Goal: Information Seeking & Learning: Learn about a topic

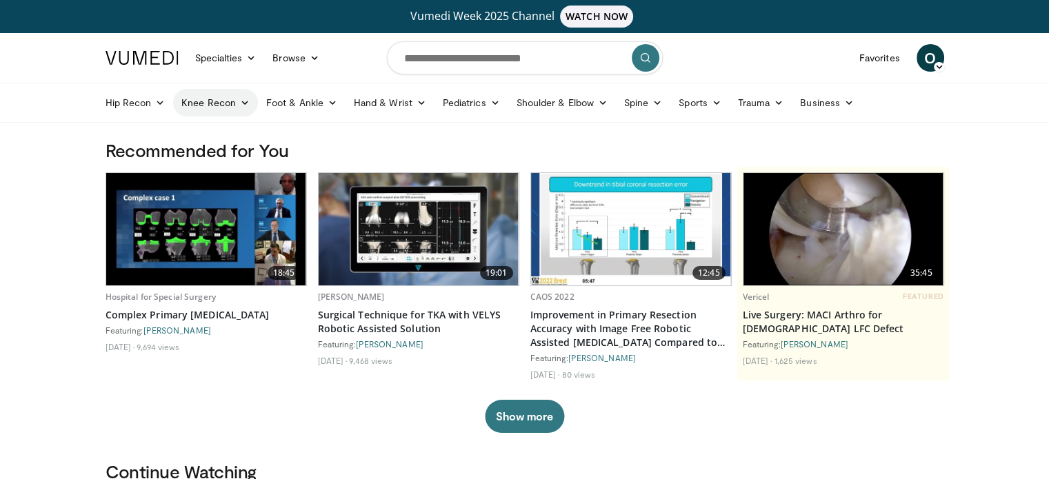
click at [204, 101] on link "Knee Recon" at bounding box center [215, 103] width 85 height 28
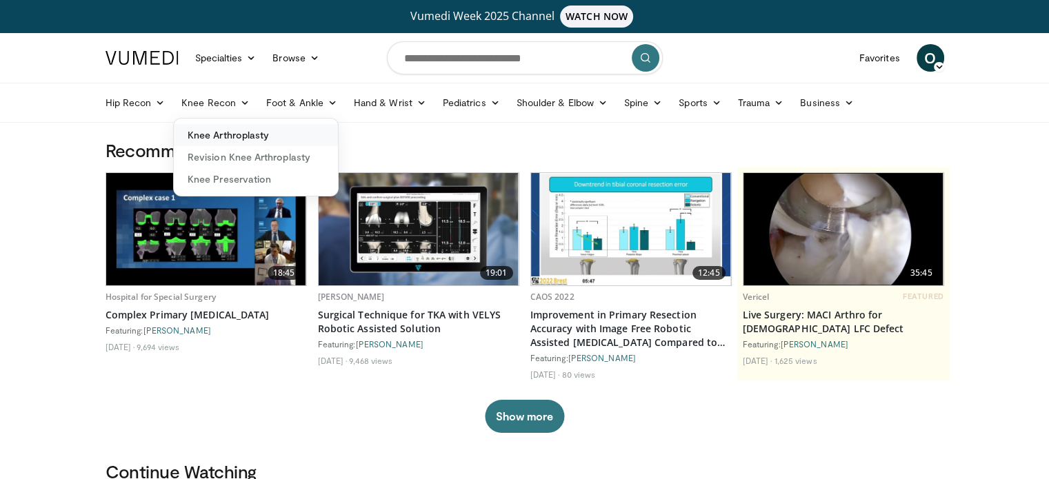
click at [221, 132] on link "Knee Arthroplasty" at bounding box center [256, 135] width 164 height 22
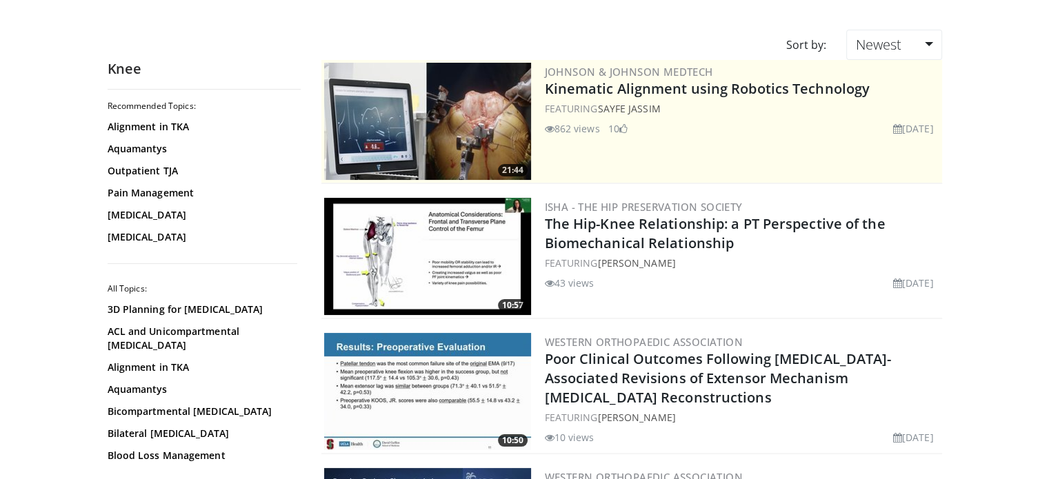
scroll to position [138, 0]
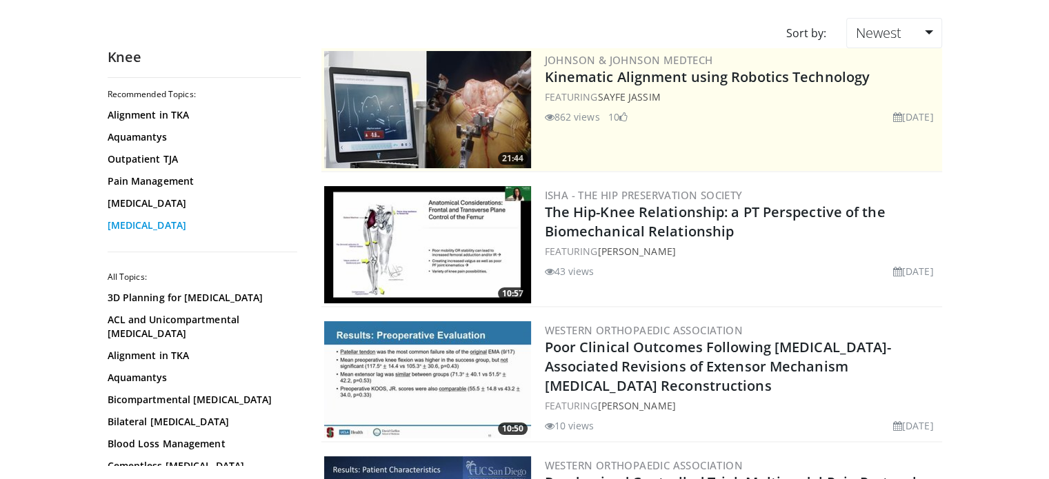
click at [135, 219] on link "[MEDICAL_DATA]" at bounding box center [201, 226] width 186 height 14
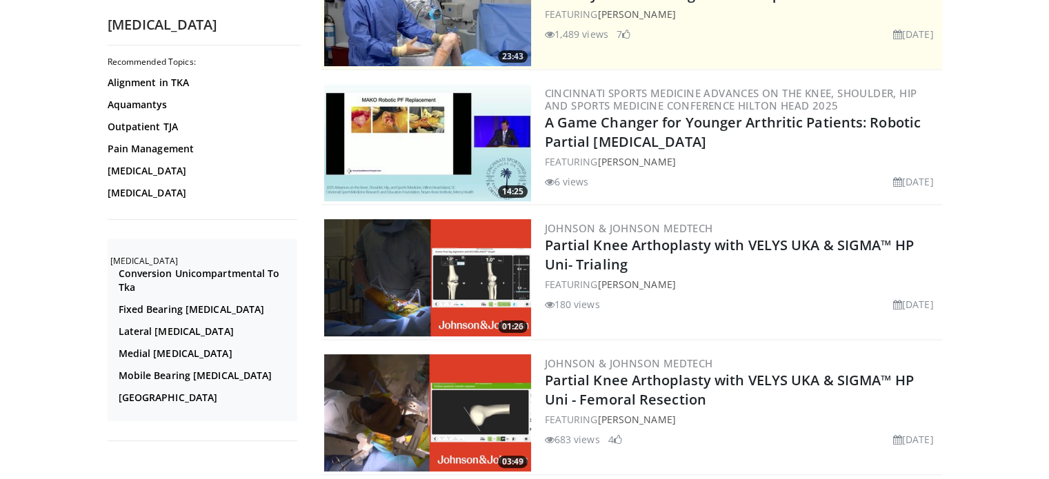
scroll to position [242, 0]
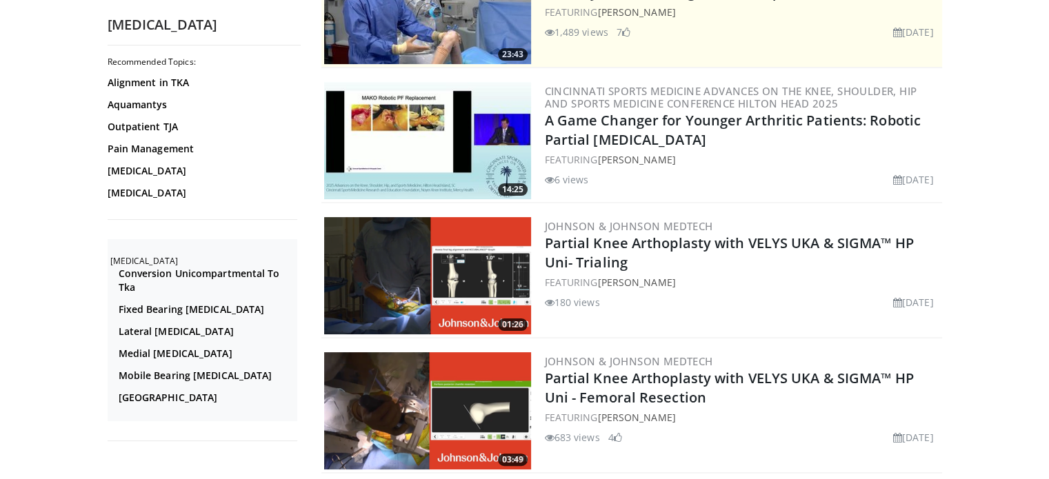
click at [375, 263] on img at bounding box center [427, 275] width 207 height 117
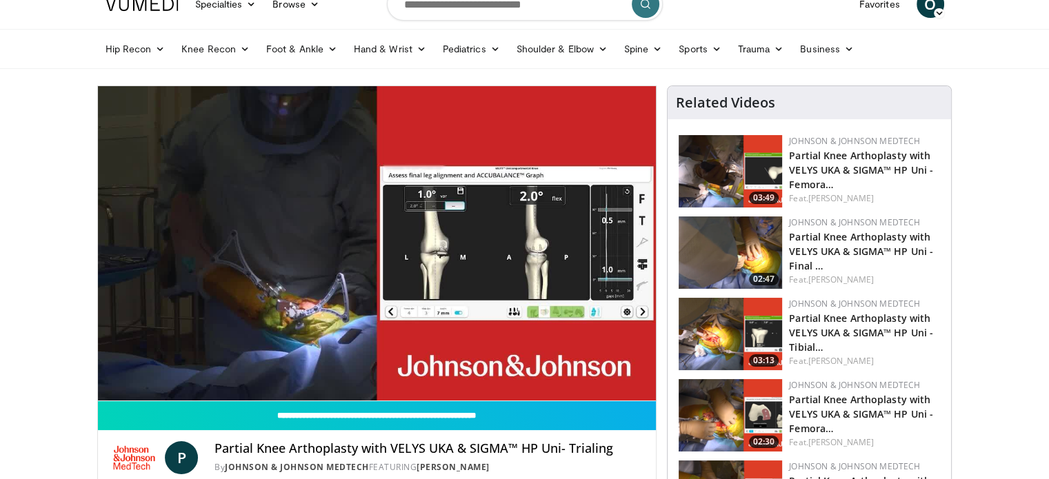
scroll to position [55, 0]
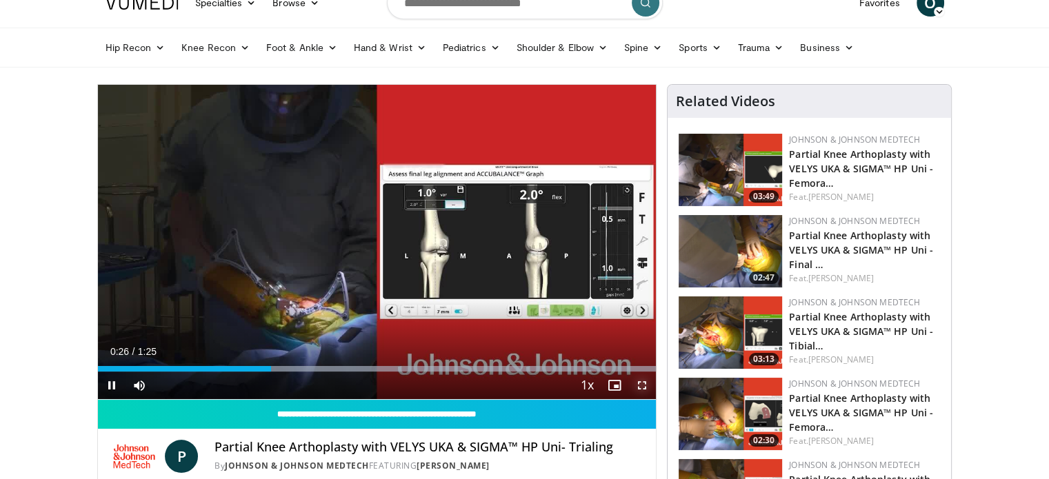
click at [640, 385] on span "Video Player" at bounding box center [642, 386] width 28 height 28
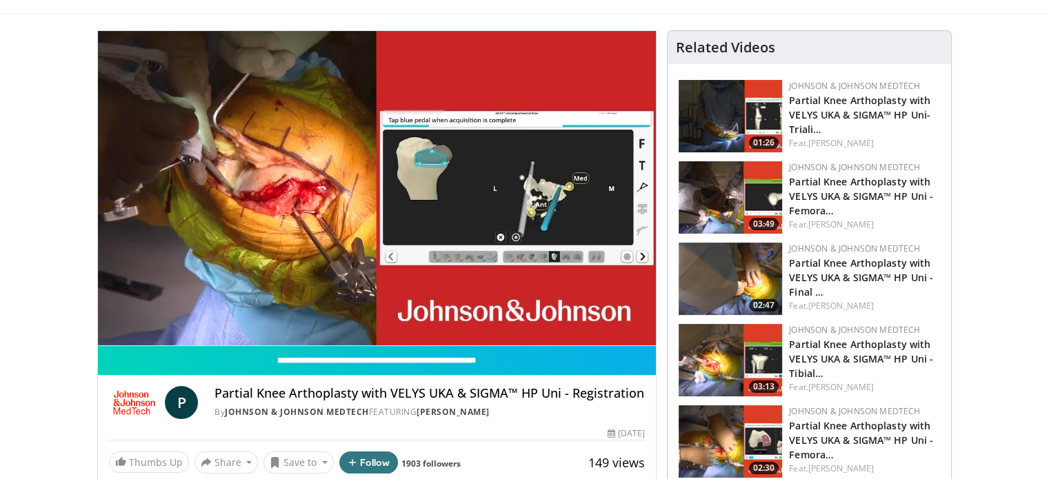
scroll to position [110, 0]
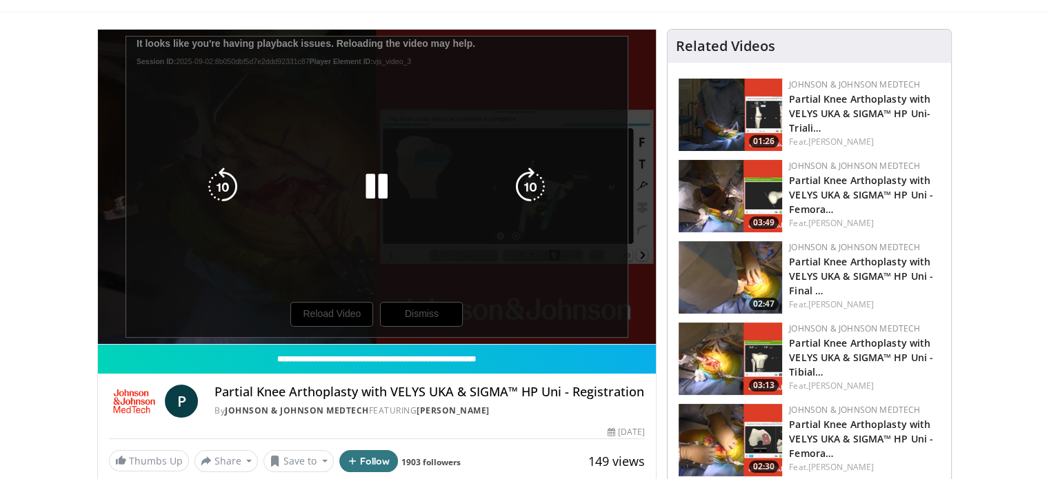
click at [324, 314] on div "10 seconds Tap to unmute" at bounding box center [377, 187] width 559 height 315
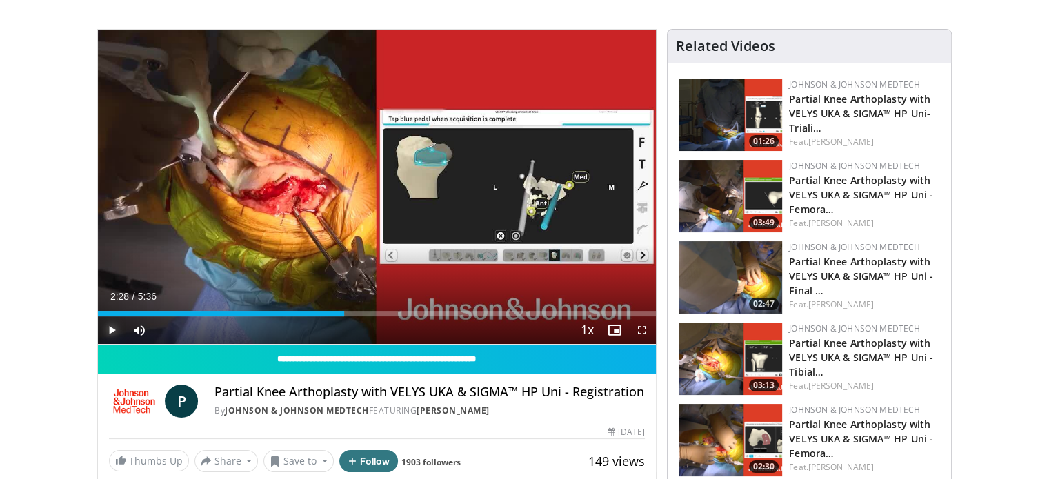
click at [111, 328] on span "Video Player" at bounding box center [112, 331] width 28 height 28
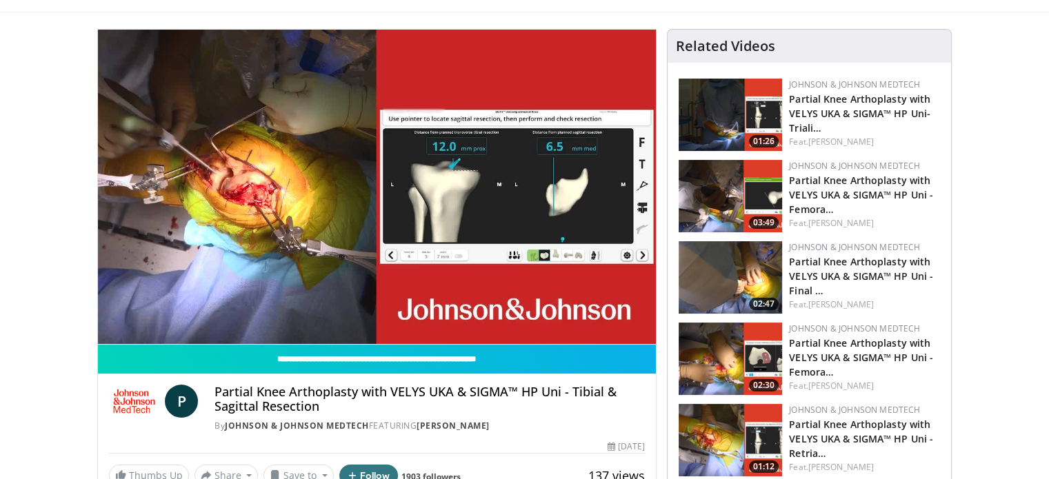
scroll to position [83, 0]
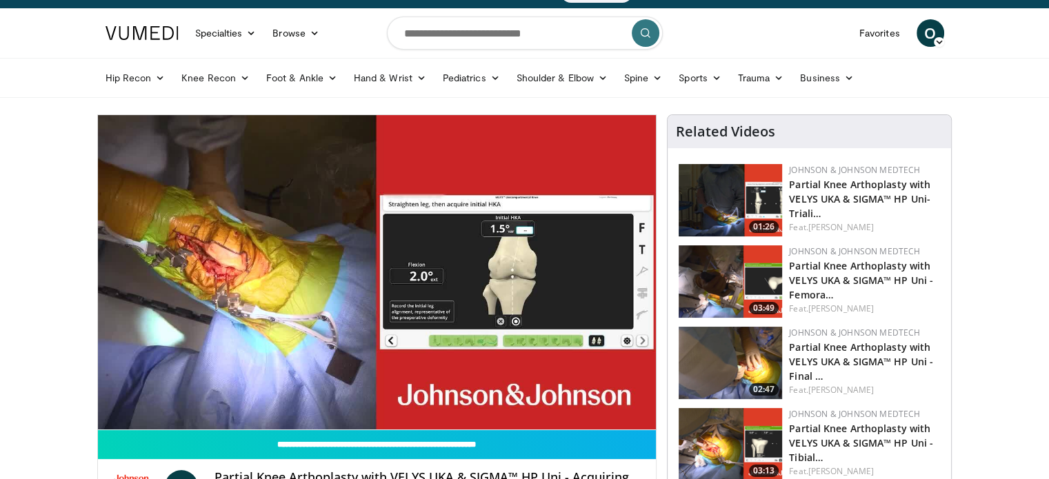
scroll to position [28, 0]
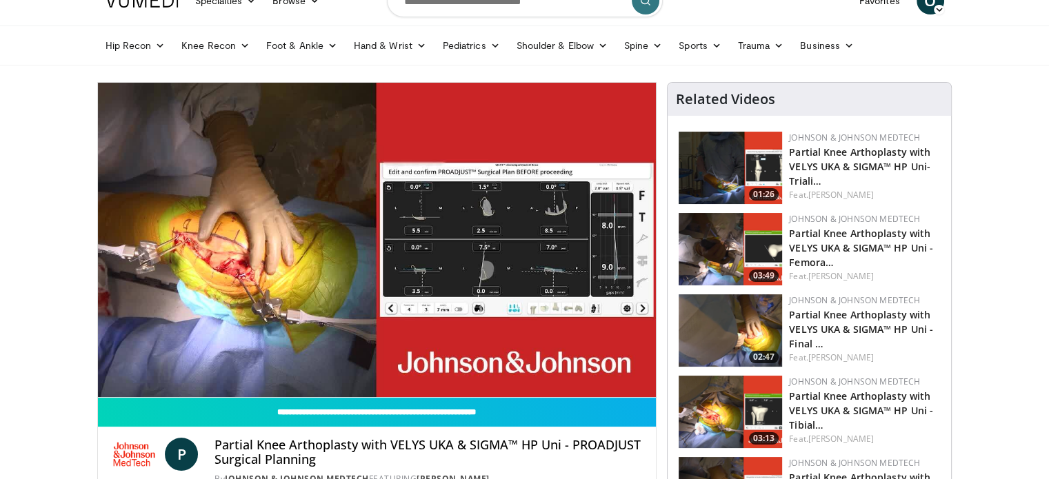
scroll to position [55, 0]
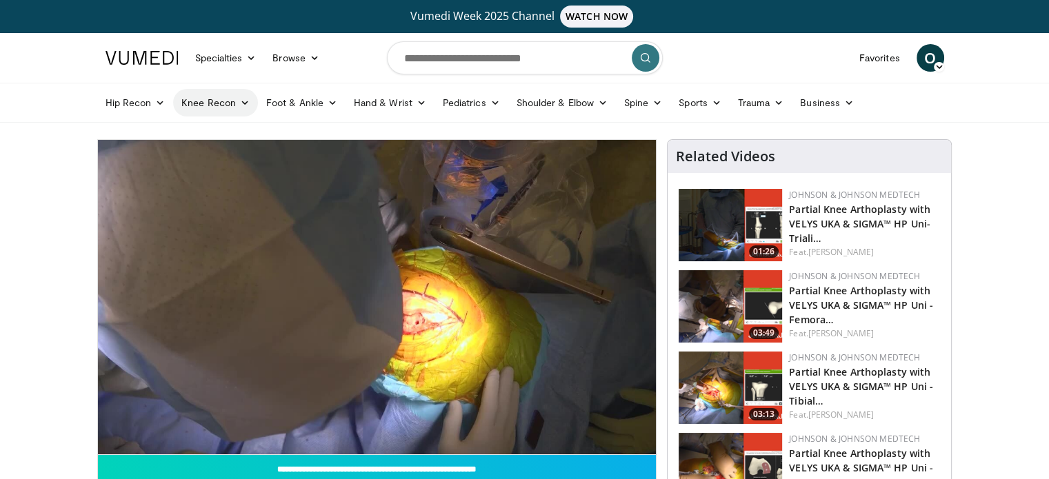
click at [214, 103] on link "Knee Recon" at bounding box center [215, 103] width 85 height 28
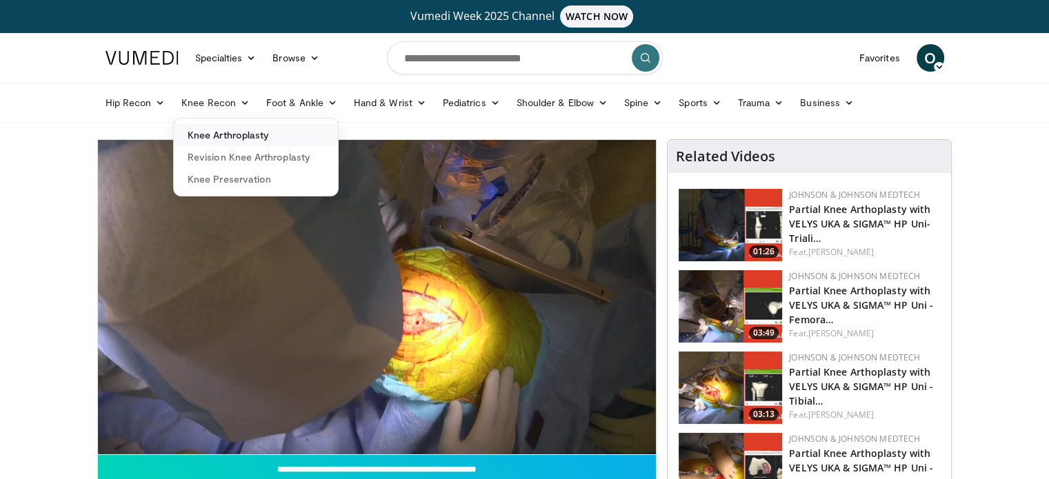
click at [232, 130] on link "Knee Arthroplasty" at bounding box center [256, 135] width 164 height 22
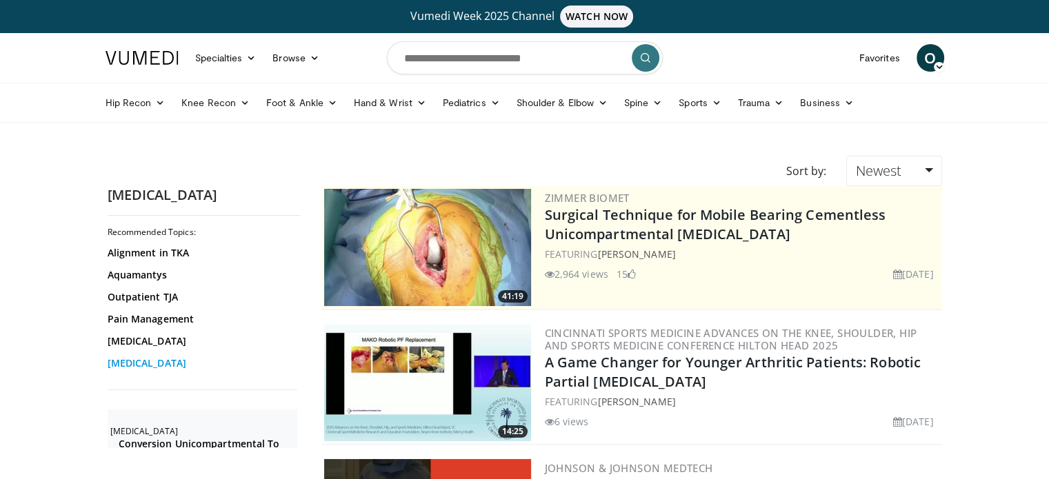
click at [188, 370] on link "[MEDICAL_DATA]" at bounding box center [201, 364] width 186 height 14
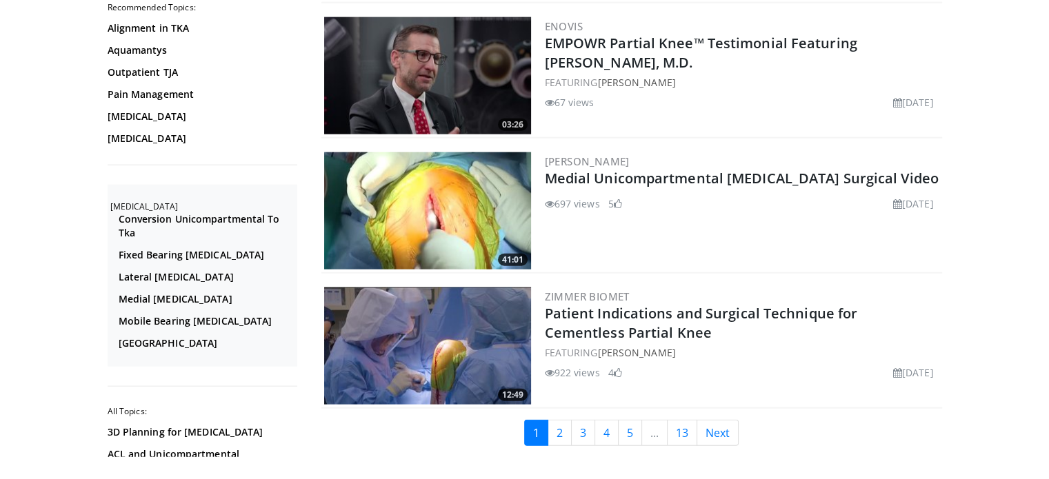
scroll to position [3284, 0]
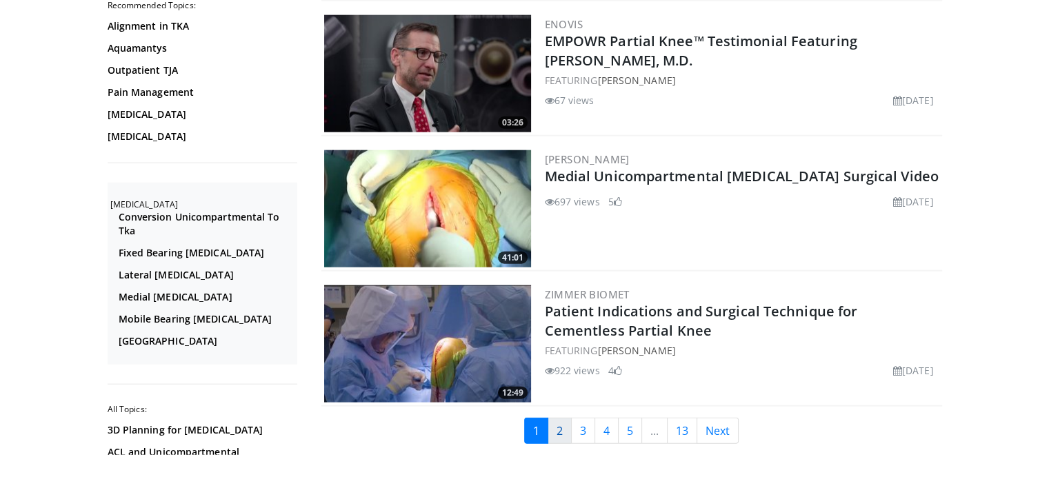
click at [559, 424] on link "2" at bounding box center [560, 431] width 24 height 26
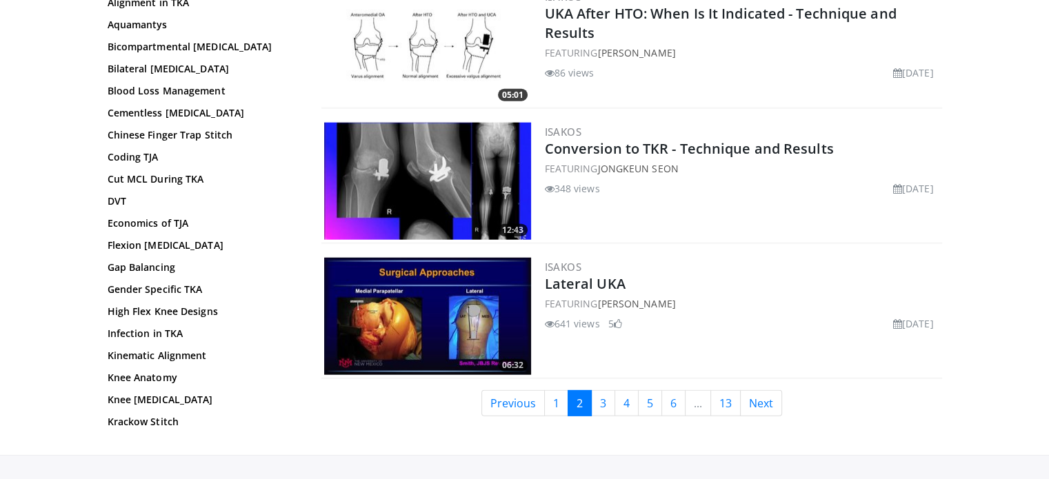
scroll to position [3339, 0]
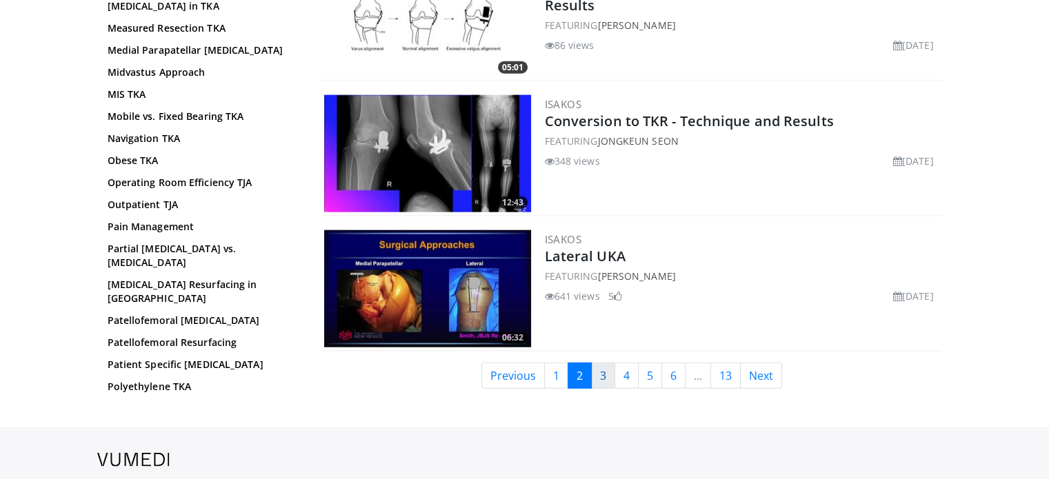
click at [603, 366] on link "3" at bounding box center [603, 376] width 24 height 26
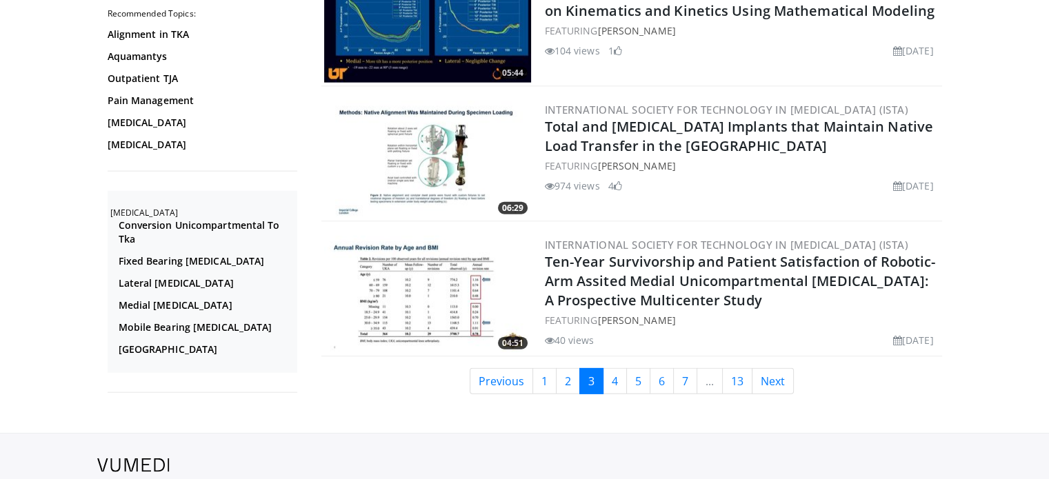
scroll to position [3366, 0]
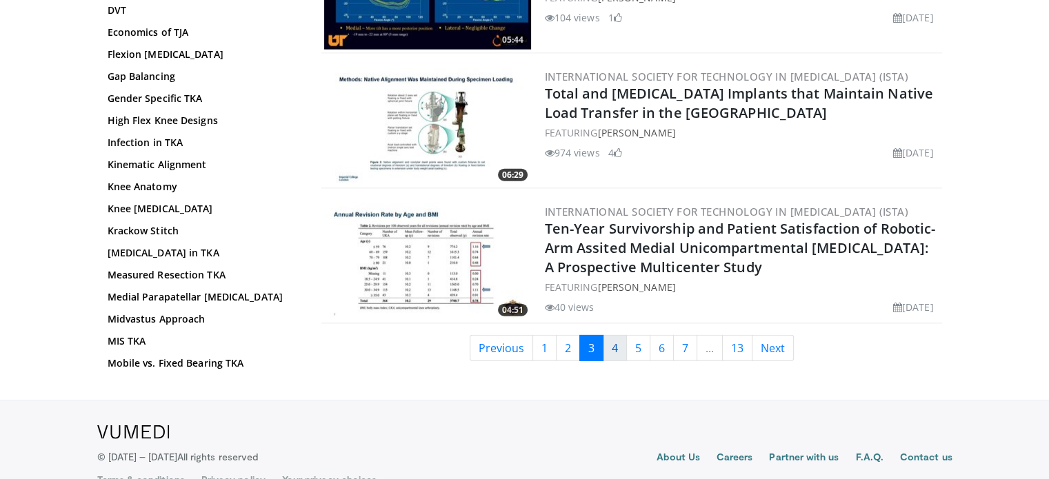
click at [618, 339] on link "4" at bounding box center [615, 348] width 24 height 26
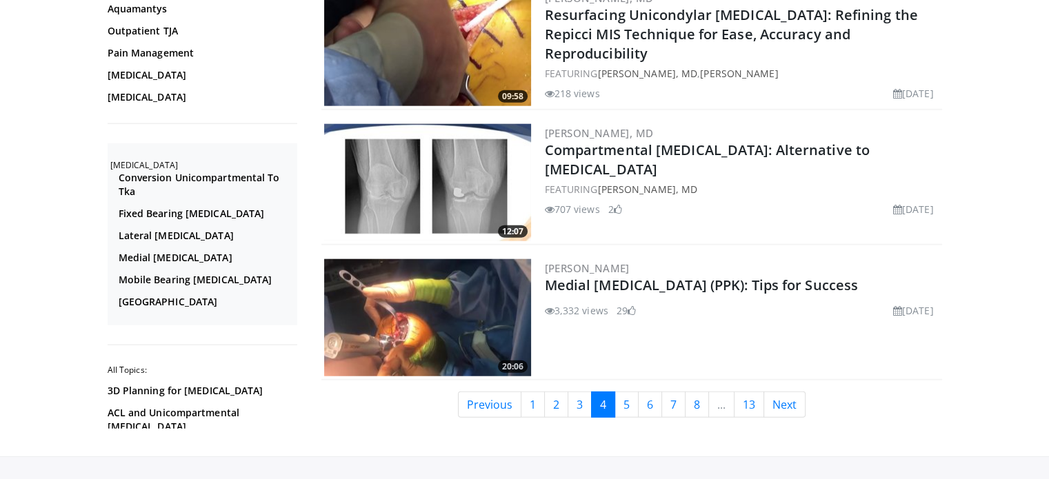
scroll to position [3311, 0]
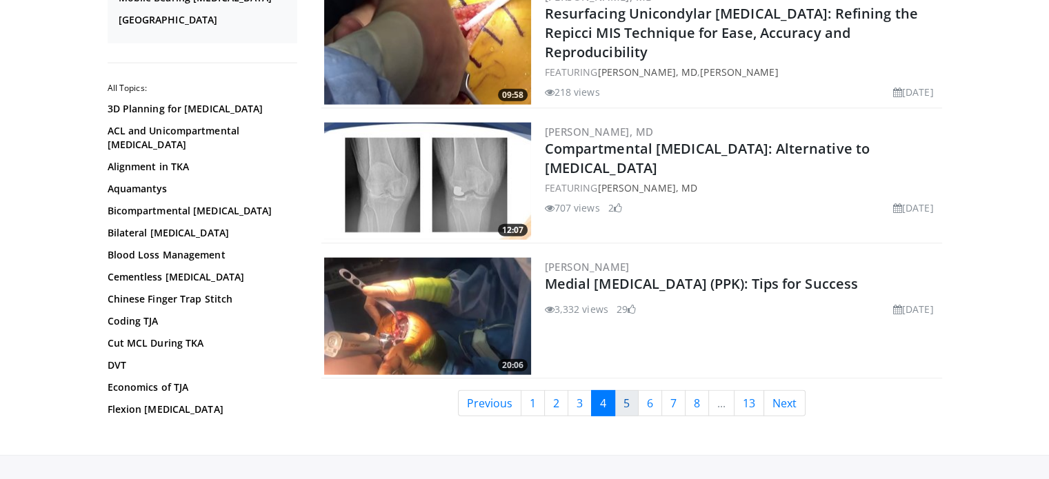
click at [626, 395] on link "5" at bounding box center [627, 403] width 24 height 26
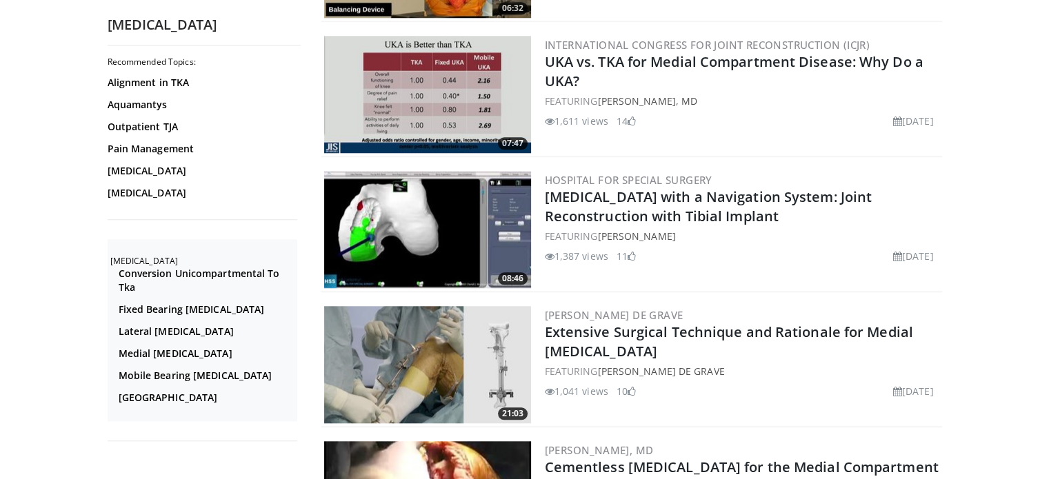
scroll to position [1149, 0]
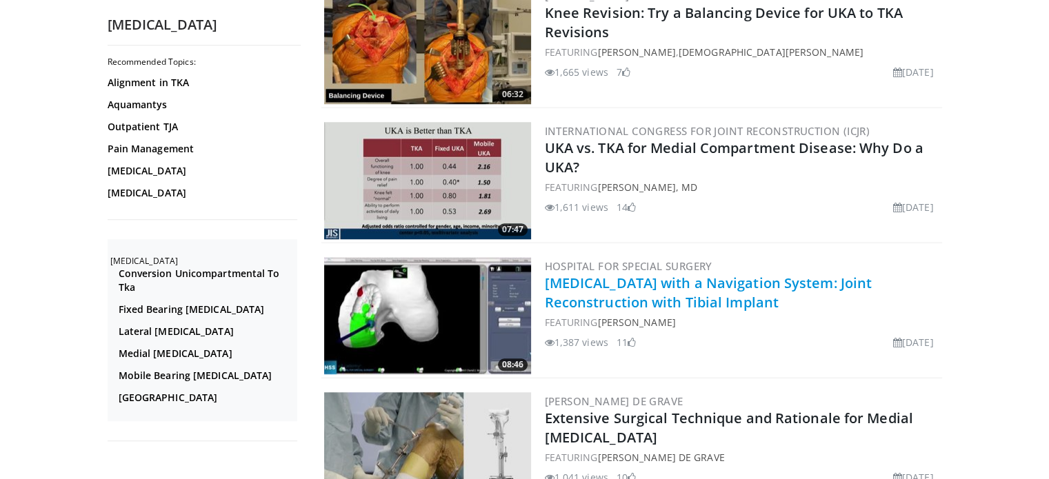
click at [615, 292] on link "Unicompartmental Knee Arthroplasty with a Navigation System: Joint Reconstructi…" at bounding box center [709, 293] width 328 height 38
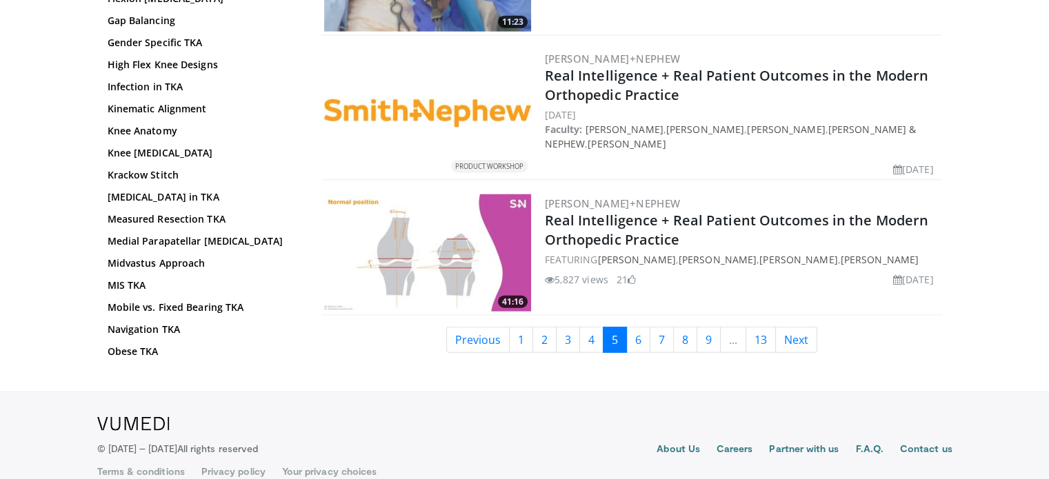
scroll to position [3411, 0]
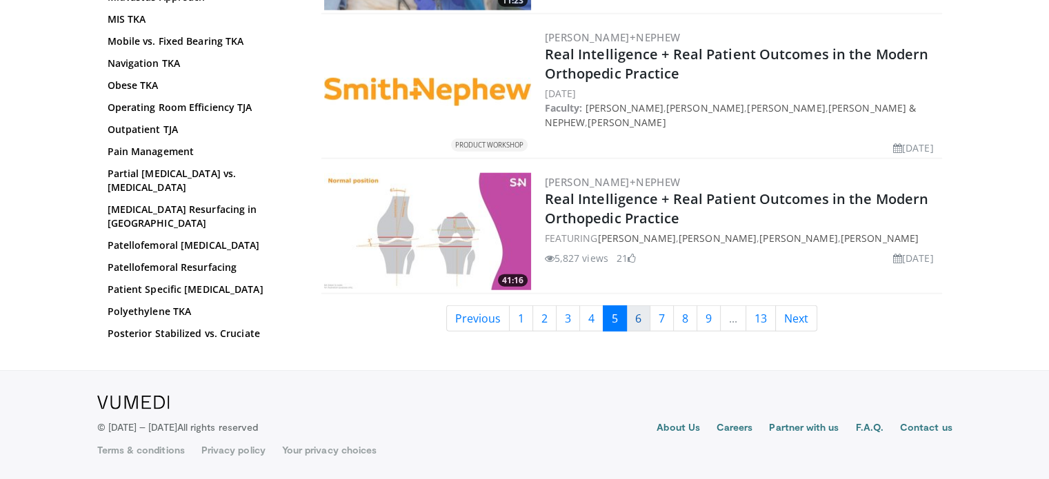
click at [637, 319] on link "6" at bounding box center [638, 319] width 24 height 26
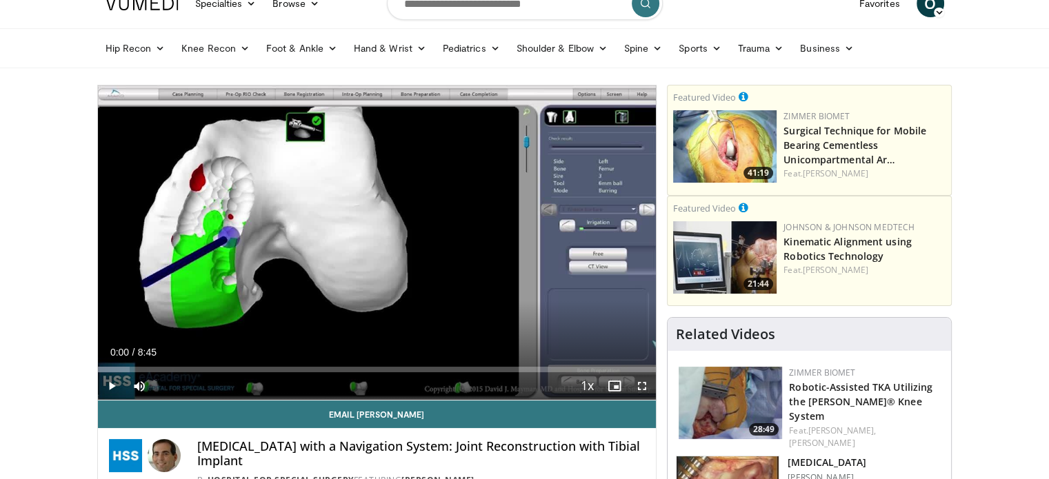
scroll to position [55, 0]
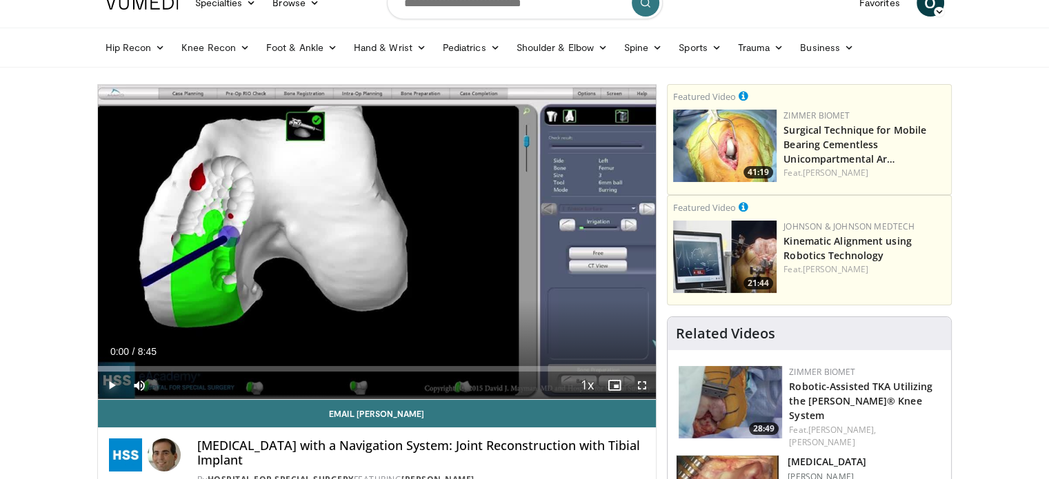
click at [111, 384] on span "Video Player" at bounding box center [112, 386] width 28 height 28
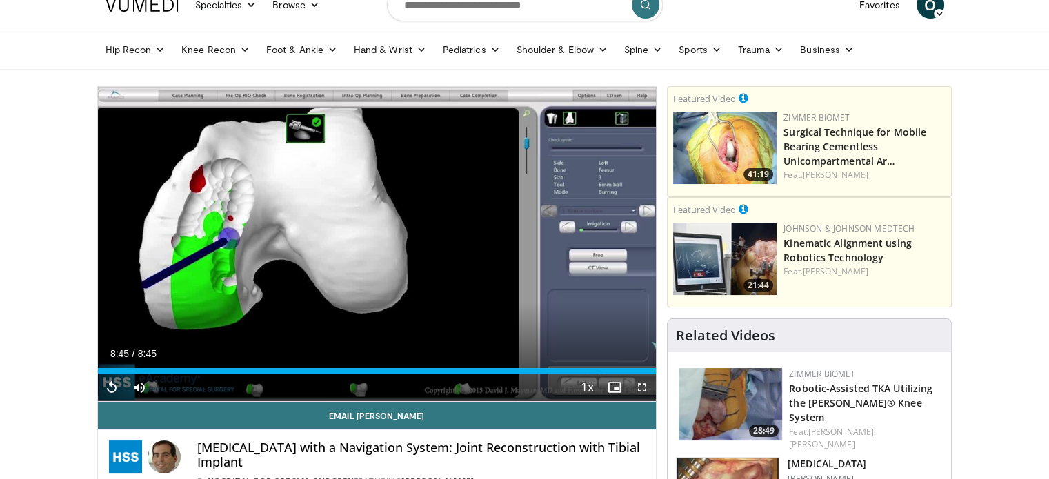
scroll to position [0, 0]
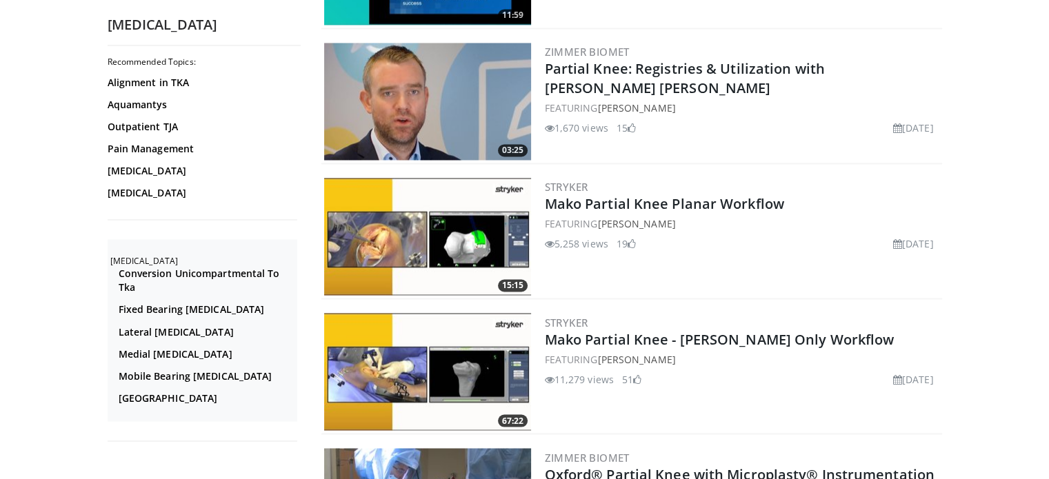
scroll to position [2290, 0]
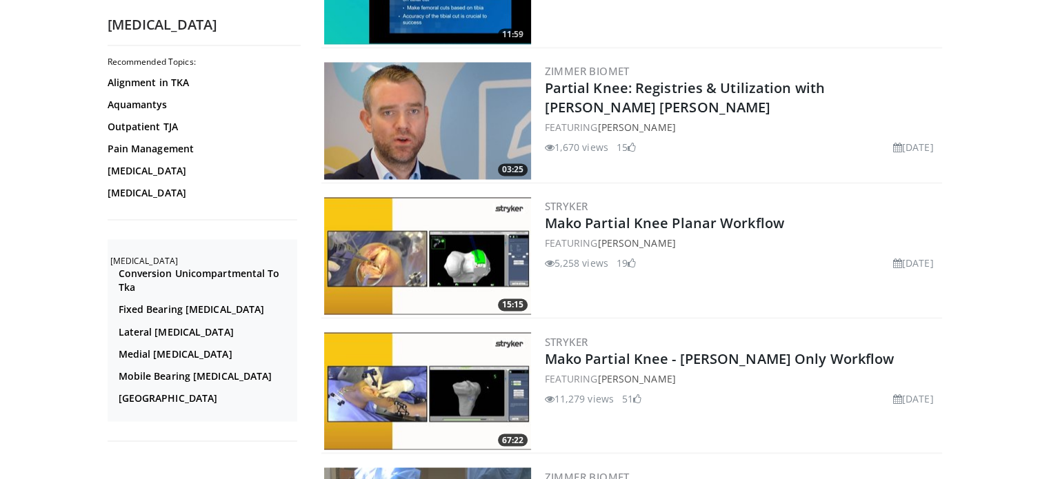
click at [449, 259] on img at bounding box center [427, 255] width 207 height 117
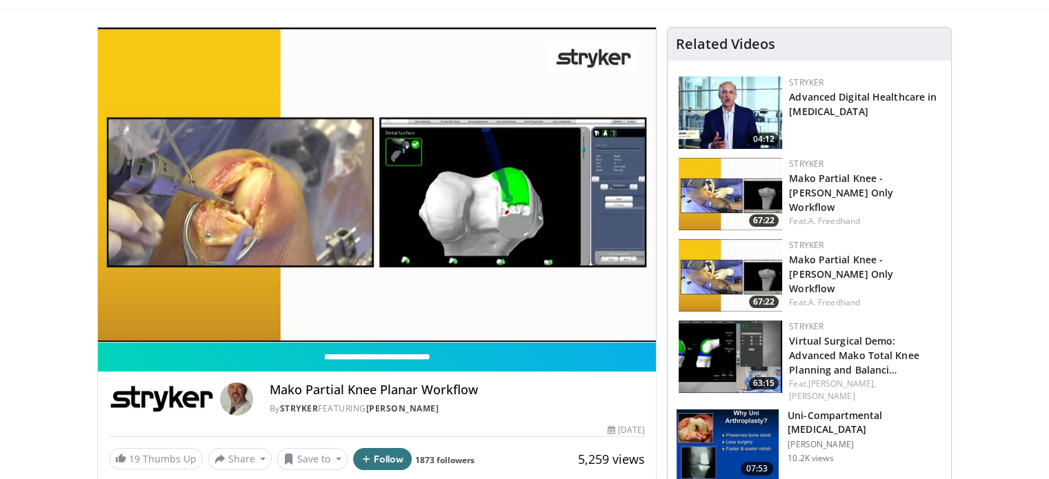
scroll to position [110, 0]
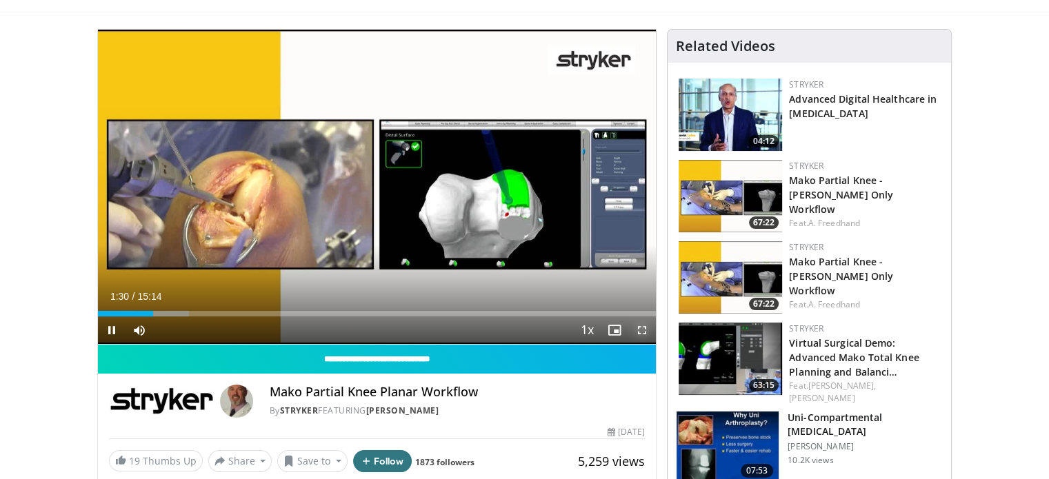
click at [639, 330] on span "Video Player" at bounding box center [642, 331] width 28 height 28
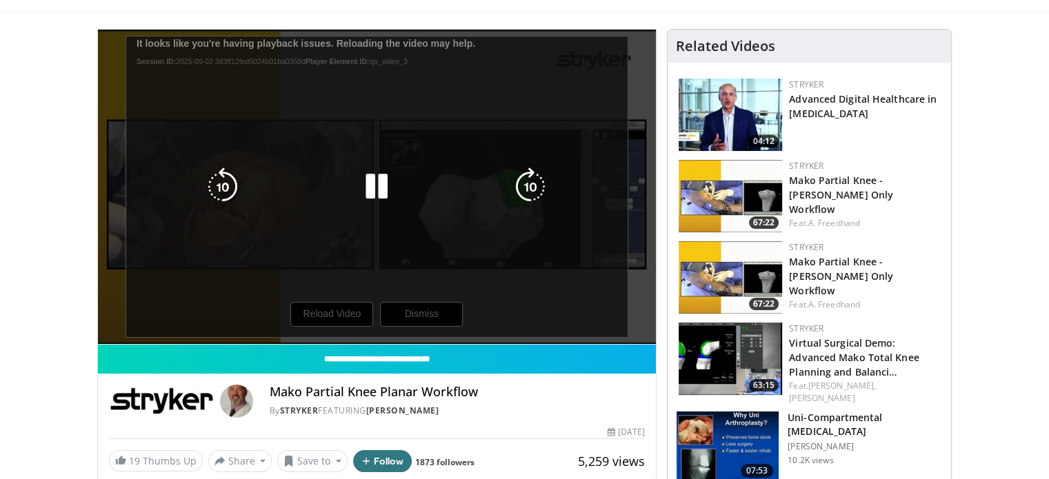
click at [328, 312] on div "10 seconds Tap to unmute" at bounding box center [377, 187] width 559 height 315
click at [371, 186] on icon "Video Player" at bounding box center [376, 187] width 39 height 39
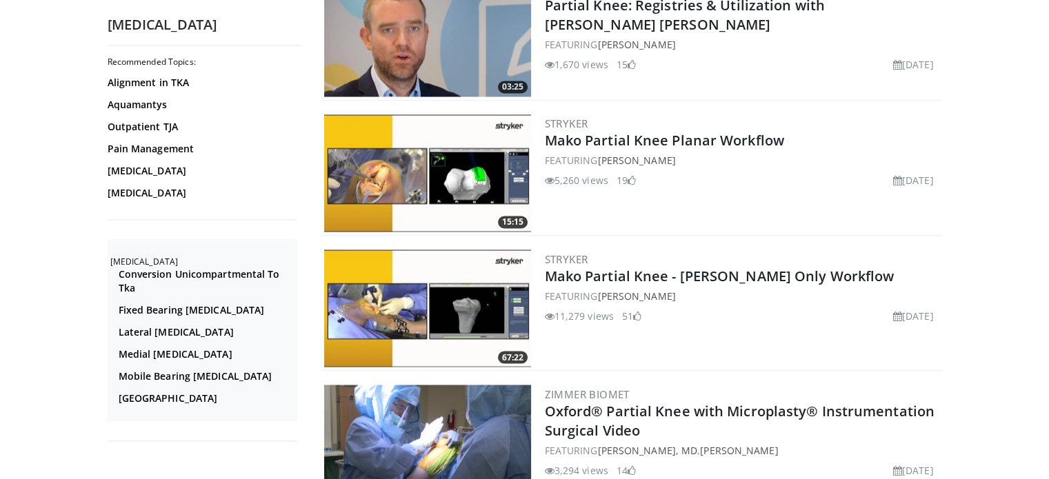
scroll to position [2401, 0]
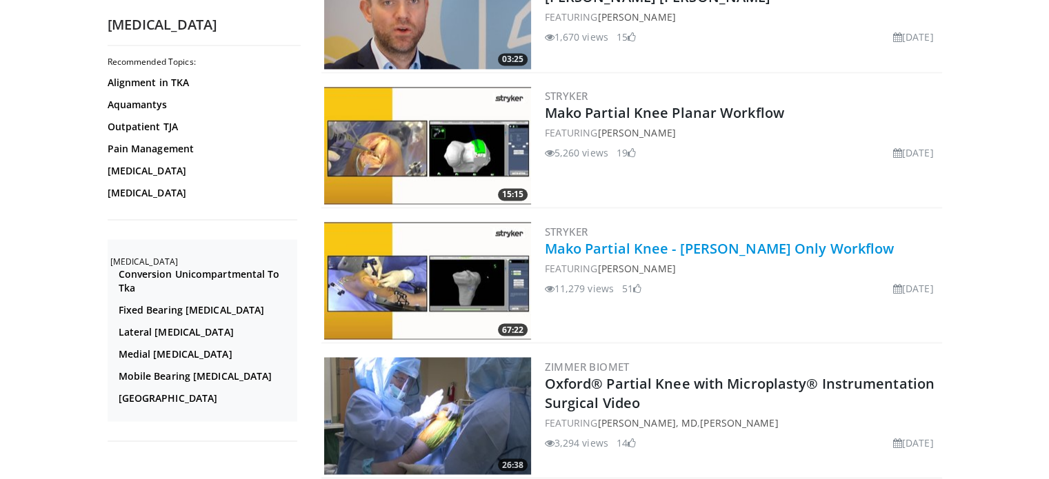
click at [585, 240] on link "Mako Partial Knee - [PERSON_NAME] Only Workflow" at bounding box center [720, 248] width 350 height 19
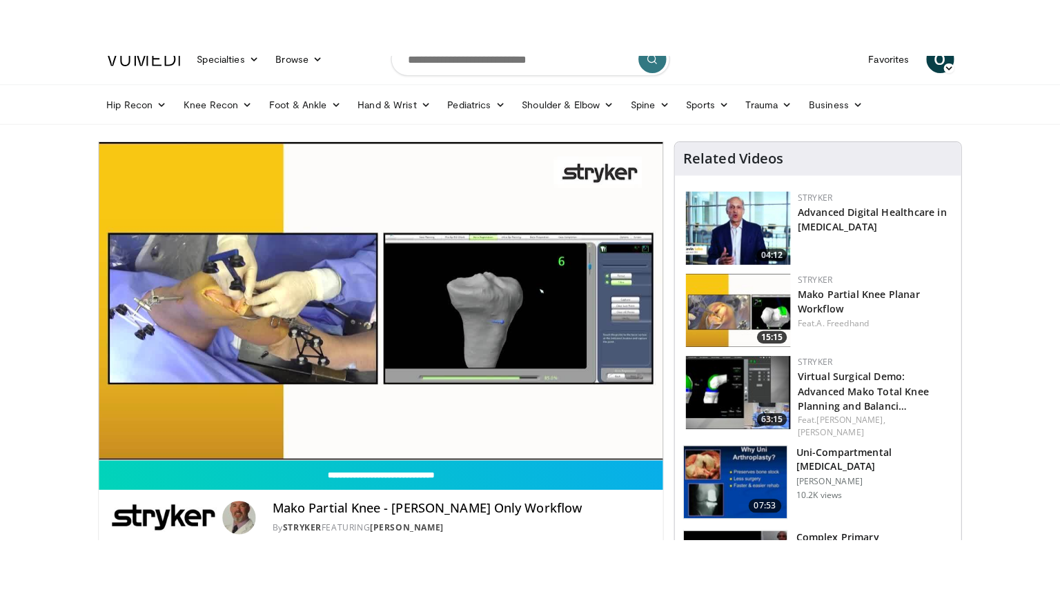
scroll to position [55, 0]
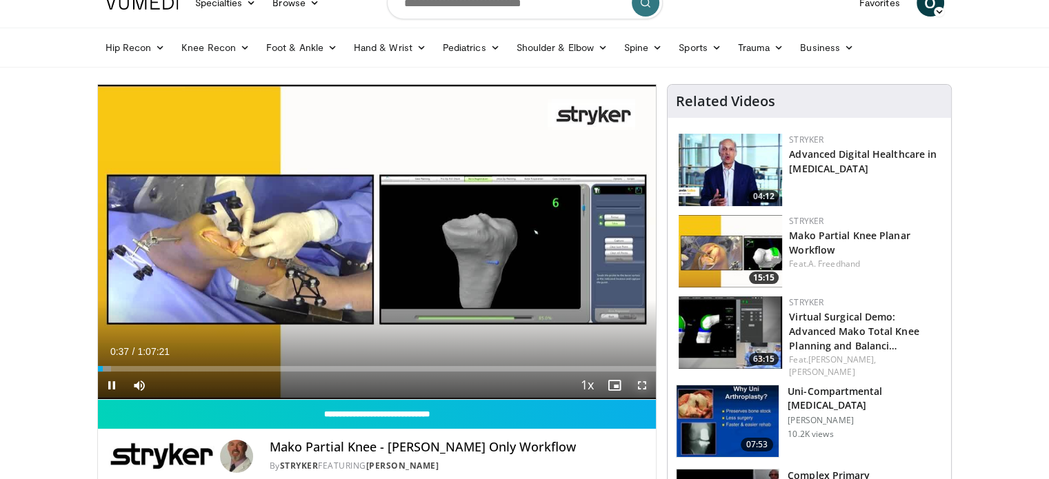
click at [643, 382] on span "Video Player" at bounding box center [642, 386] width 28 height 28
